Goal: Find specific page/section: Find specific page/section

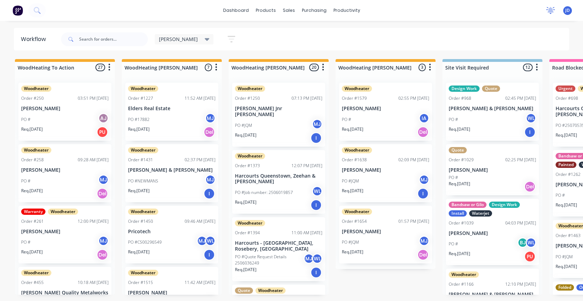
click at [553, 10] on icon at bounding box center [551, 10] width 6 height 6
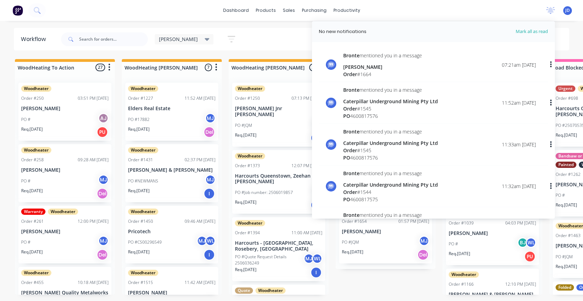
click at [503, 69] on div "Bronte mentioned you in a message [PERSON_NAME] Order # 1664 07:21am [DATE]" at bounding box center [439, 65] width 193 height 26
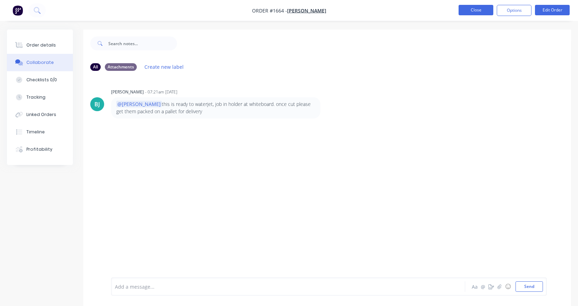
click at [470, 13] on button "Close" at bounding box center [476, 10] width 35 height 10
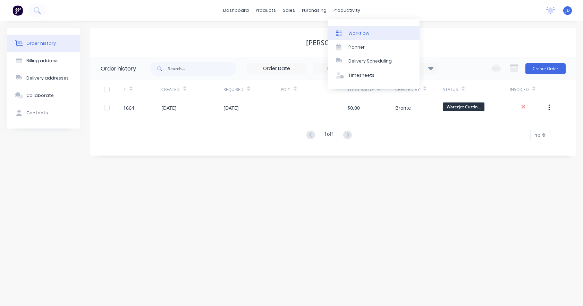
click at [345, 32] on div at bounding box center [341, 33] width 10 height 6
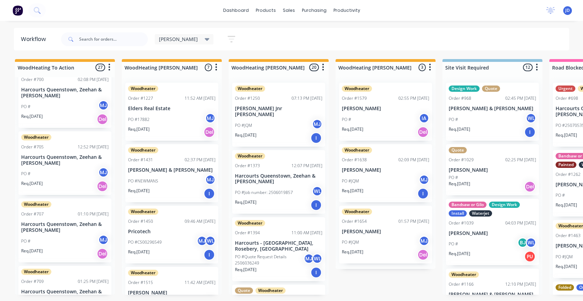
scroll to position [91, 0]
